Goal: Task Accomplishment & Management: Manage account settings

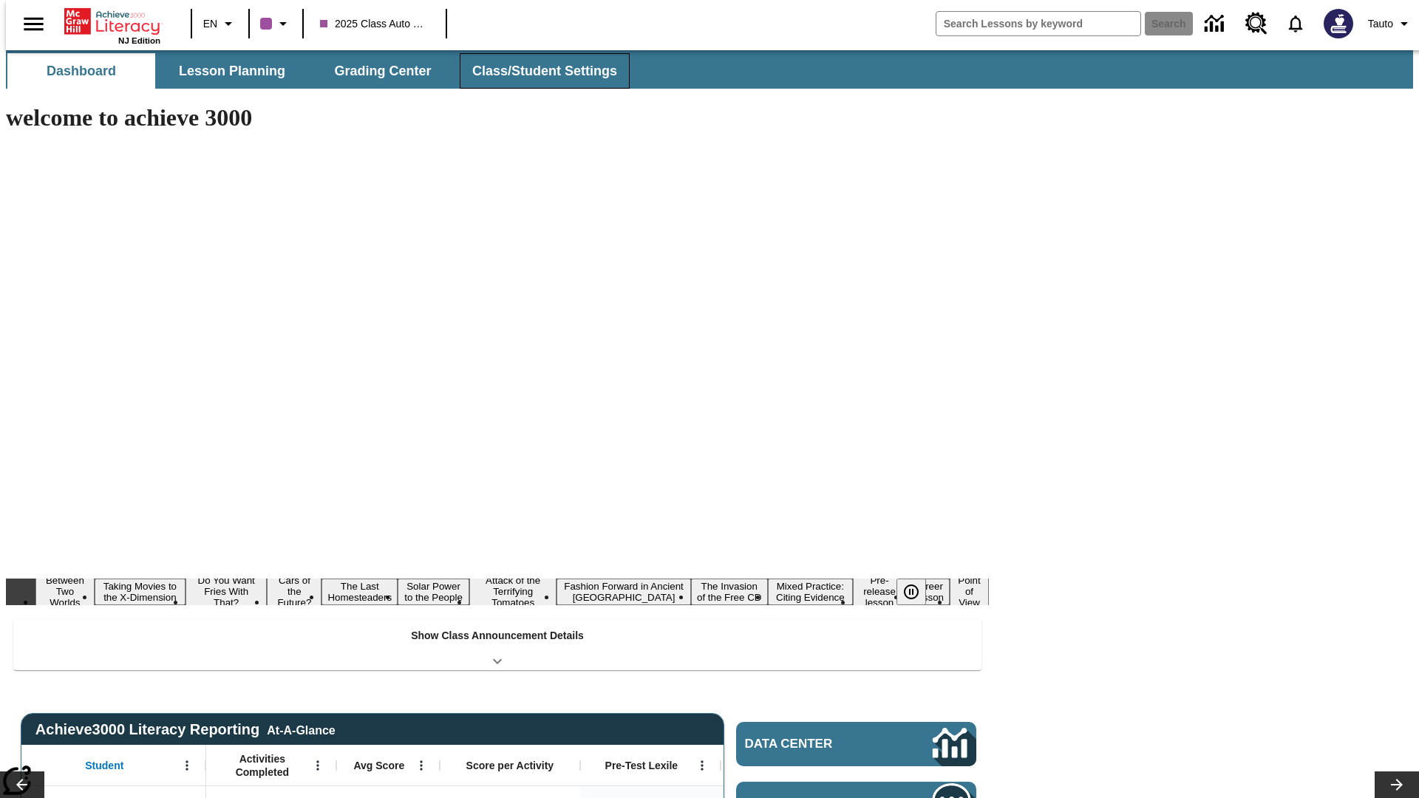
click at [537, 71] on button "Class/Student Settings" at bounding box center [545, 70] width 170 height 35
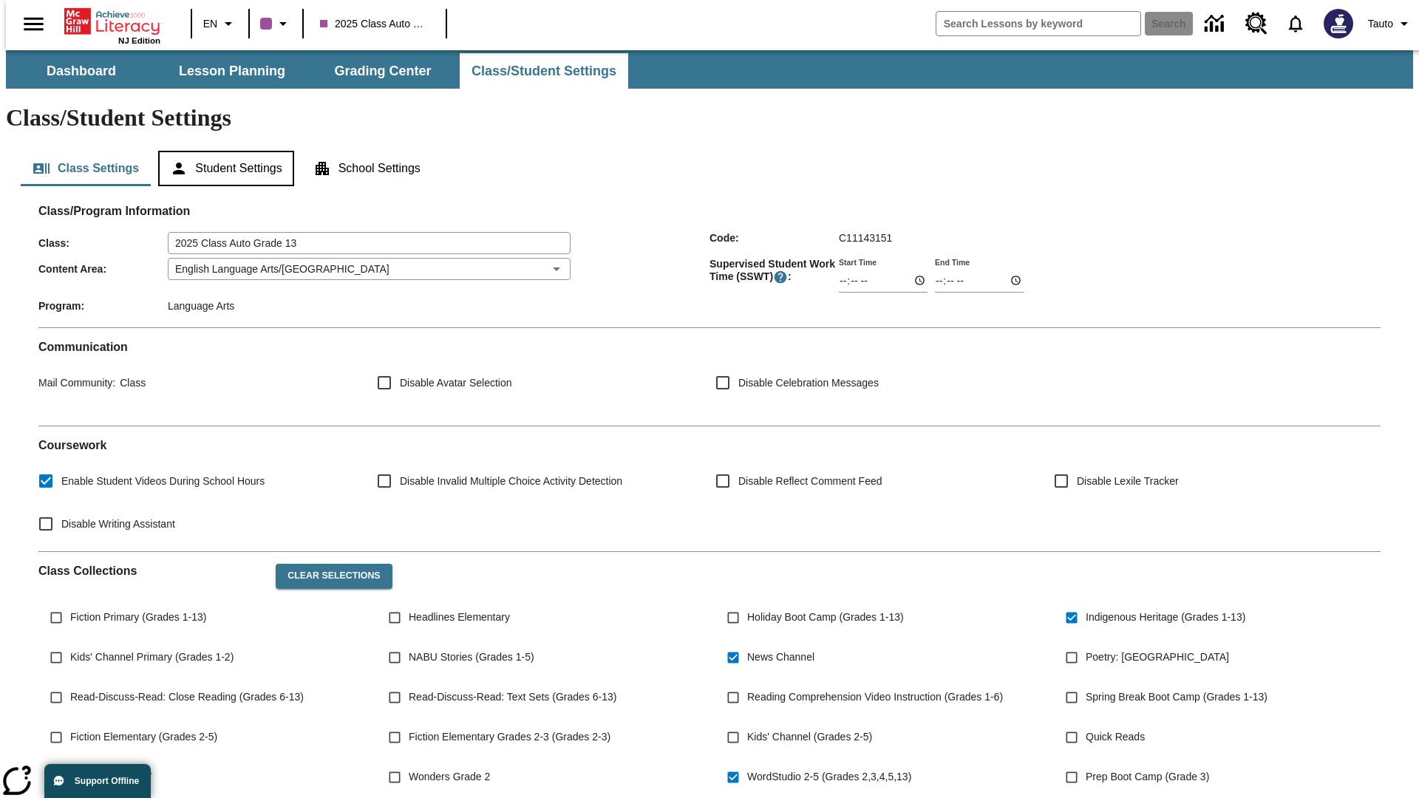
click at [222, 151] on button "Student Settings" at bounding box center [225, 168] width 135 height 35
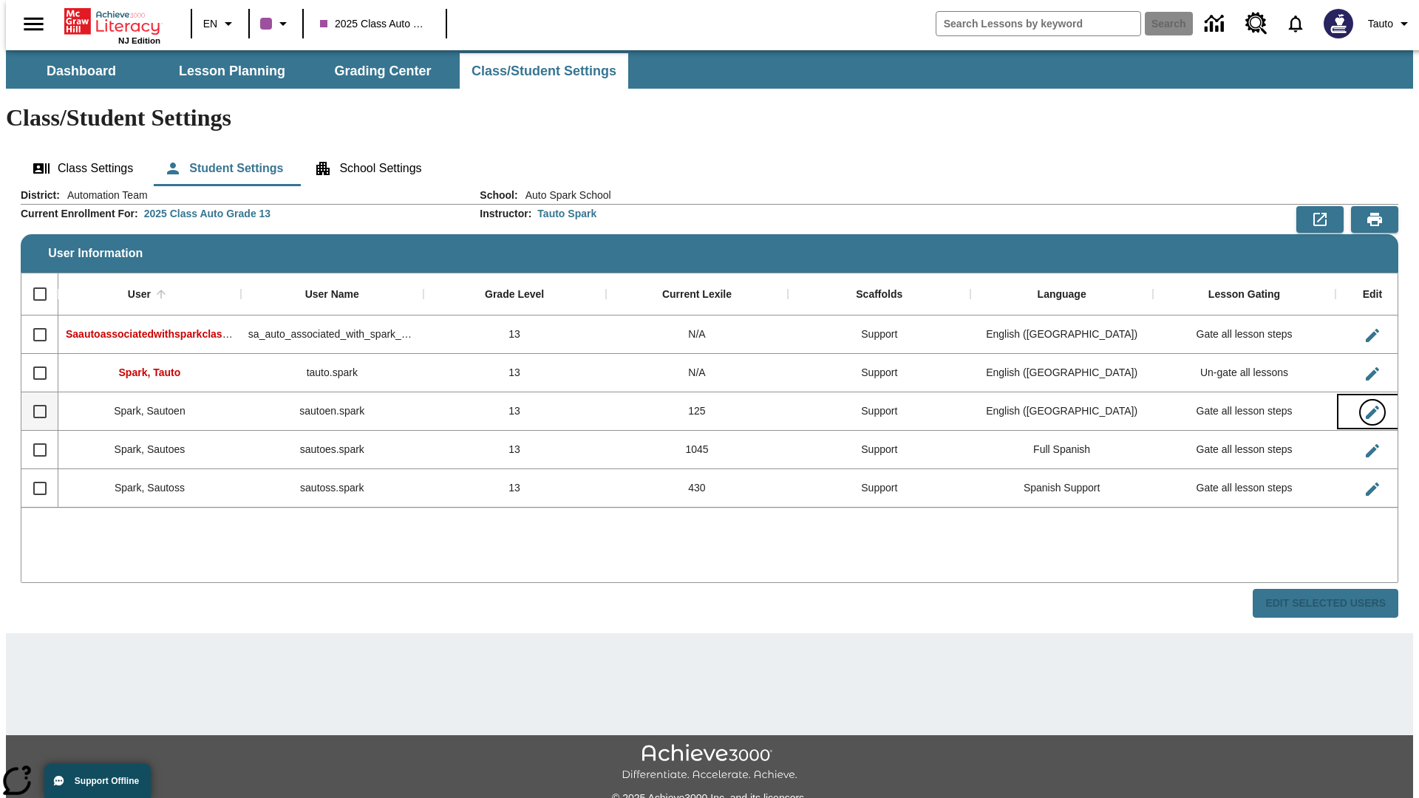
click at [1366, 406] on icon "Edit User" at bounding box center [1372, 412] width 13 height 13
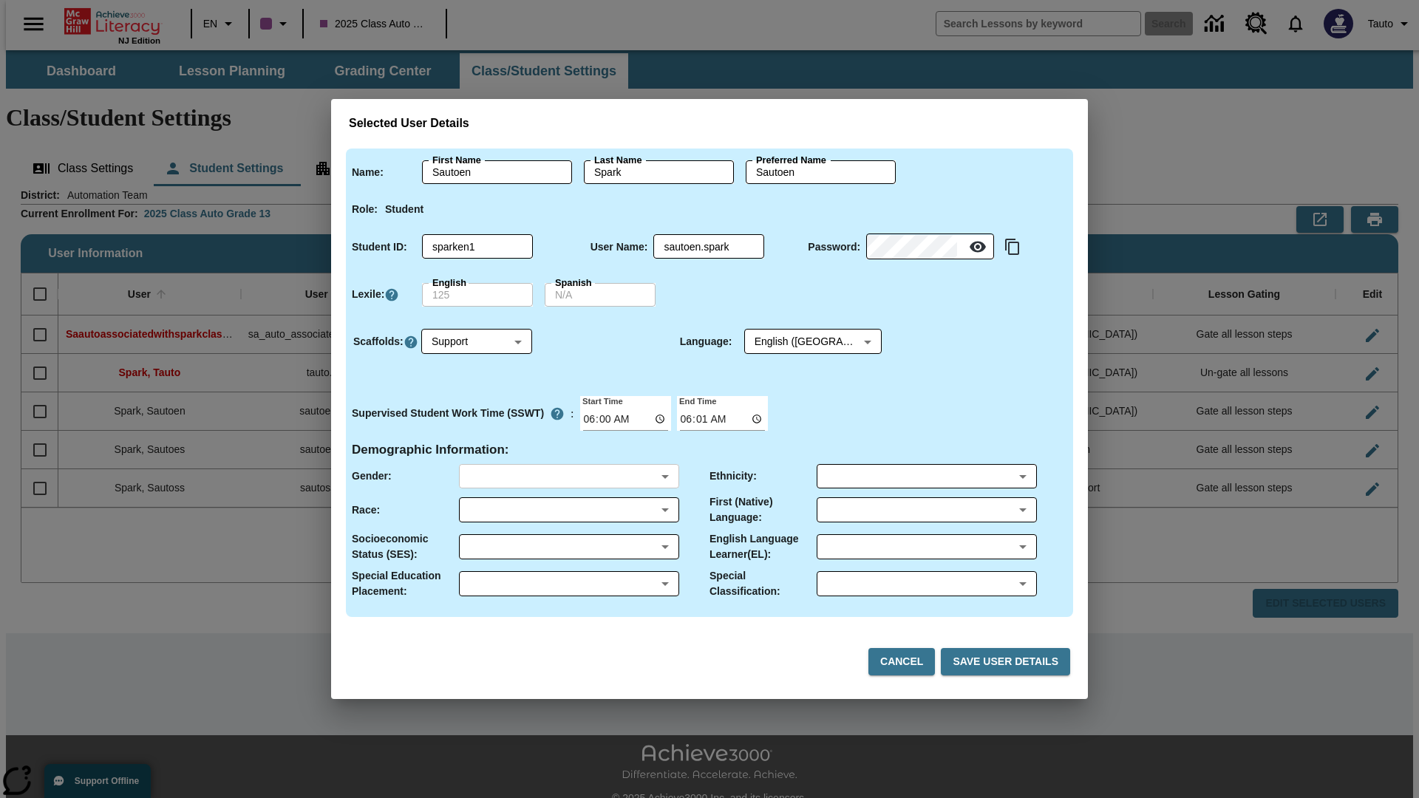
click at [568, 476] on body "Skip to main content NJ Edition EN 2025 Class Auto Grade 13 Search 0 Tauto Dash…" at bounding box center [709, 440] width 1407 height 781
click at [568, 510] on body "Skip to main content NJ Edition EN 2025 Class Auto Grade 13 Search 0 Tauto Dash…" at bounding box center [709, 440] width 1407 height 781
click at [568, 547] on body "Skip to main content NJ Edition EN 2025 Class Auto Grade 13 Search 0 Tauto Dash…" at bounding box center [709, 440] width 1407 height 781
click at [568, 584] on body "Skip to main content NJ Edition EN 2025 Class Auto Grade 13 Search 0 Tauto Dash…" at bounding box center [709, 440] width 1407 height 781
